Goal: Information Seeking & Learning: Learn about a topic

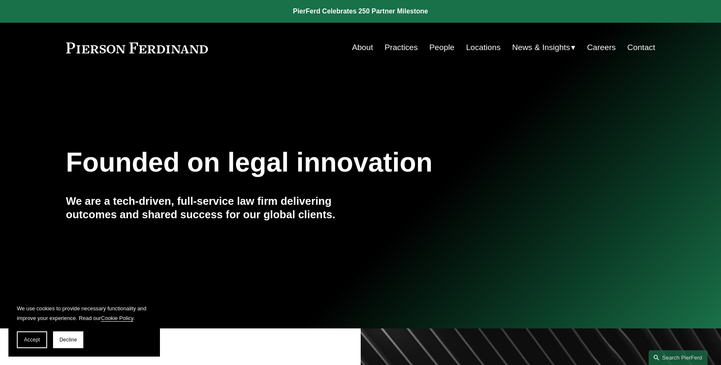
click at [476, 51] on link "Locations" at bounding box center [483, 48] width 35 height 16
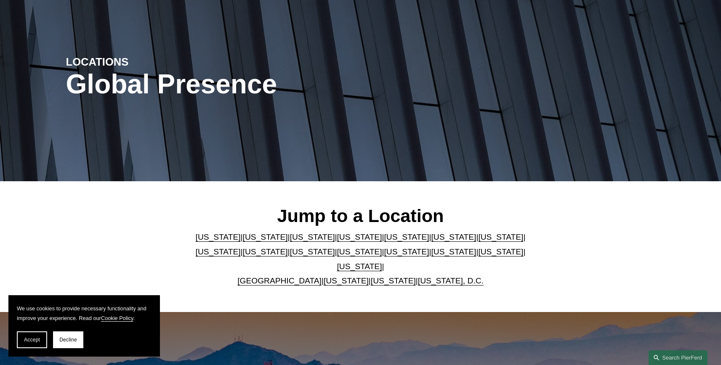
scroll to position [166, 0]
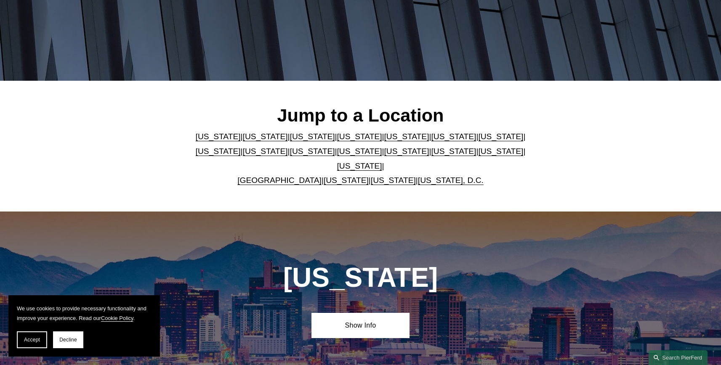
click at [280, 176] on link "United Kingdom" at bounding box center [279, 180] width 84 height 9
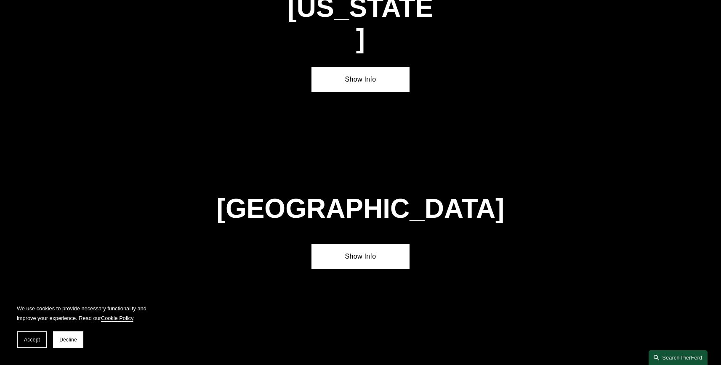
scroll to position [3031, 0]
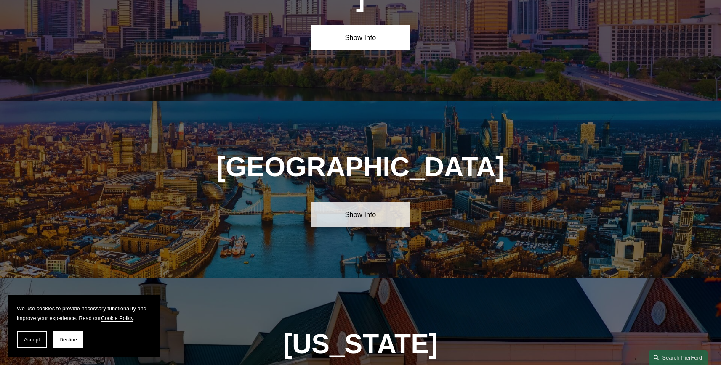
click at [375, 202] on link "Show Info" at bounding box center [360, 214] width 98 height 25
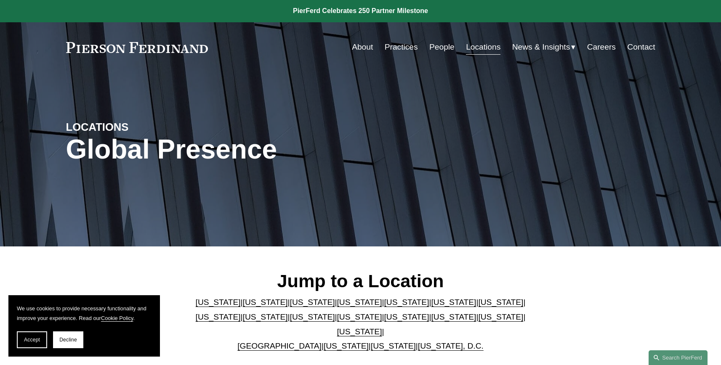
scroll to position [0, 0]
click at [601, 50] on link "Careers" at bounding box center [601, 48] width 29 height 16
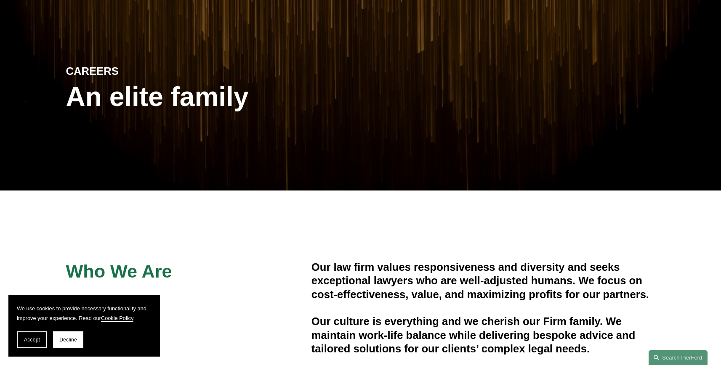
scroll to position [170, 0]
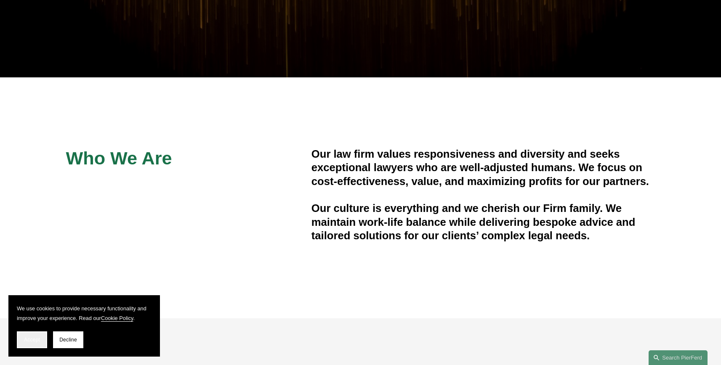
click at [32, 340] on span "Accept" at bounding box center [32, 340] width 16 height 6
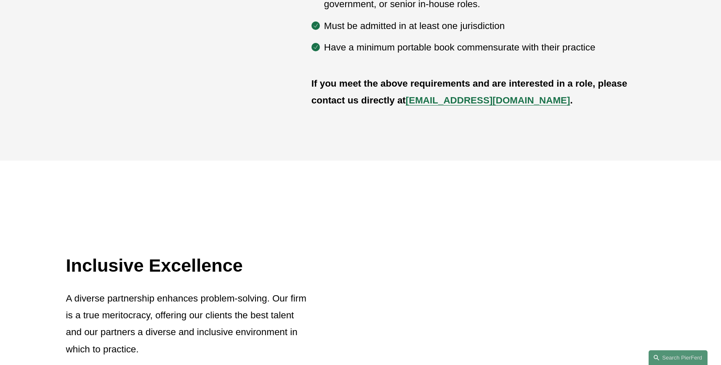
scroll to position [444, 0]
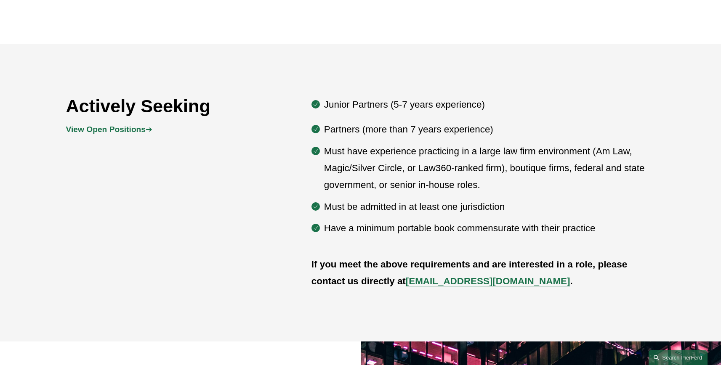
click at [148, 135] on p "View Open Positions ➔" at bounding box center [139, 129] width 147 height 15
click at [125, 128] on strong "View Open Positions" at bounding box center [106, 129] width 80 height 9
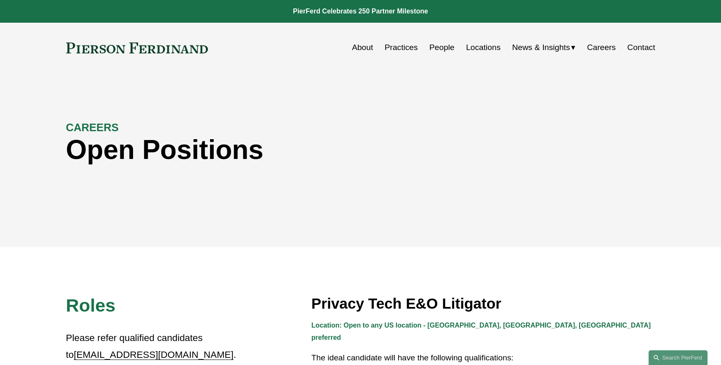
click at [359, 50] on link "About" at bounding box center [362, 48] width 21 height 16
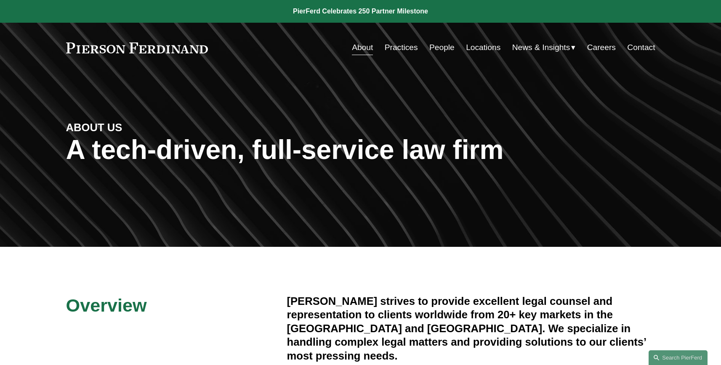
click at [407, 54] on link "Practices" at bounding box center [401, 48] width 33 height 16
